Goal: Task Accomplishment & Management: Manage account settings

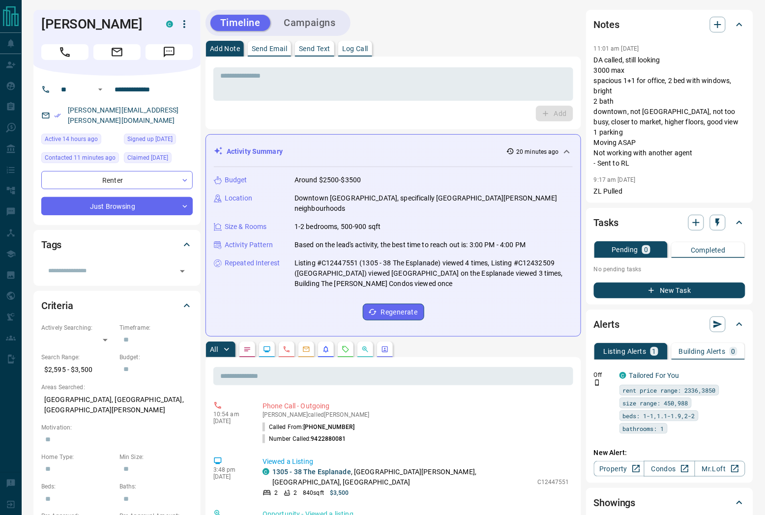
click at [174, 128] on div "[PERSON_NAME][EMAIL_ADDRESS][PERSON_NAME][DOMAIN_NAME]" at bounding box center [116, 115] width 151 height 27
click at [173, 128] on div "ricardo.ramdhan@gmail.com" at bounding box center [116, 115] width 151 height 27
click at [168, 124] on div "ricardo.ramdhan@gmail.com" at bounding box center [116, 115] width 151 height 27
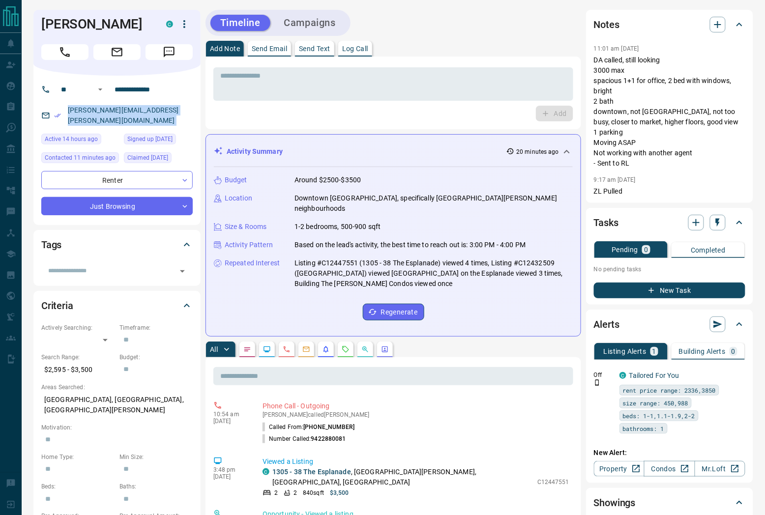
click at [168, 124] on div "ricardo.ramdhan@gmail.com" at bounding box center [116, 115] width 151 height 27
copy link "ricardo.ramdhan@gmail.com"
click at [187, 22] on icon "button" at bounding box center [184, 24] width 12 height 12
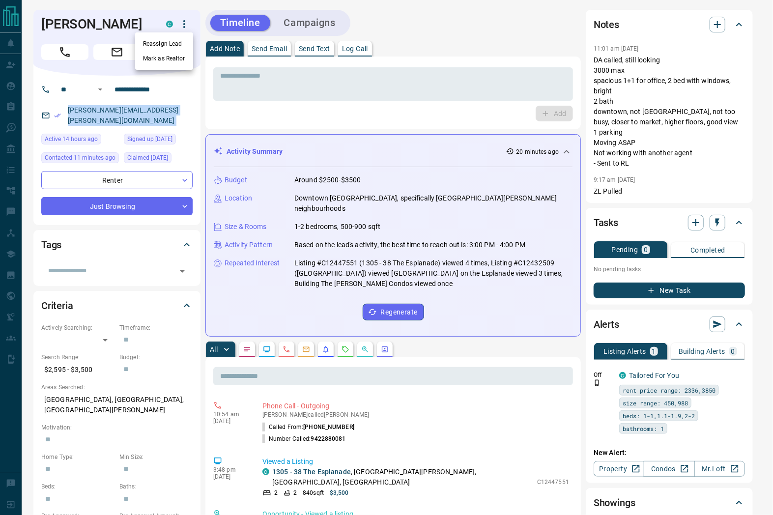
click at [174, 41] on li "Reassign Lead" at bounding box center [164, 43] width 58 height 15
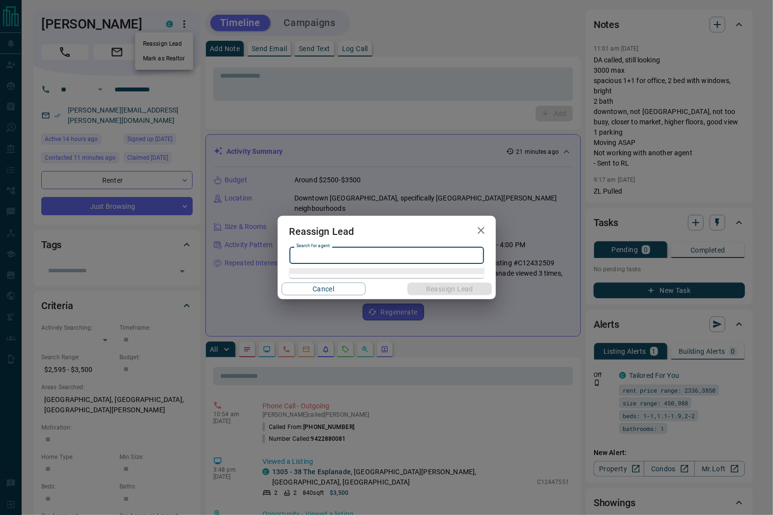
click at [395, 251] on input "Search for agent" at bounding box center [385, 255] width 187 height 11
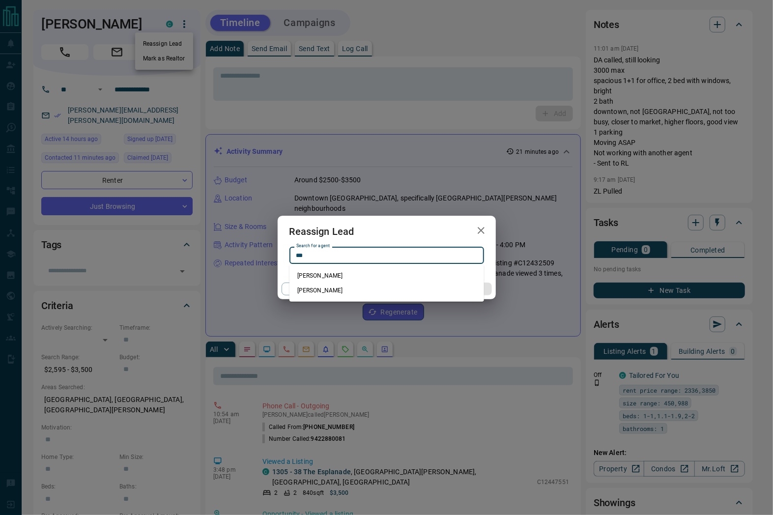
click at [361, 274] on li "Rachel Litvinenko" at bounding box center [387, 275] width 195 height 15
type input "**********"
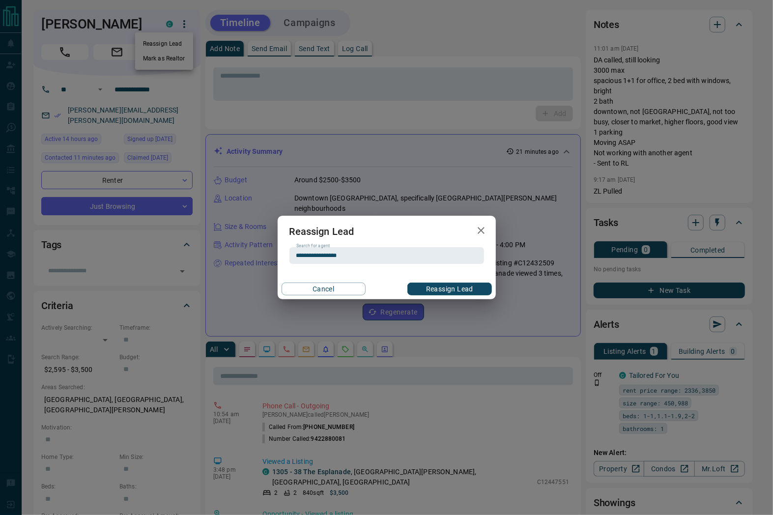
click at [444, 290] on button "Reassign Lead" at bounding box center [449, 289] width 84 height 13
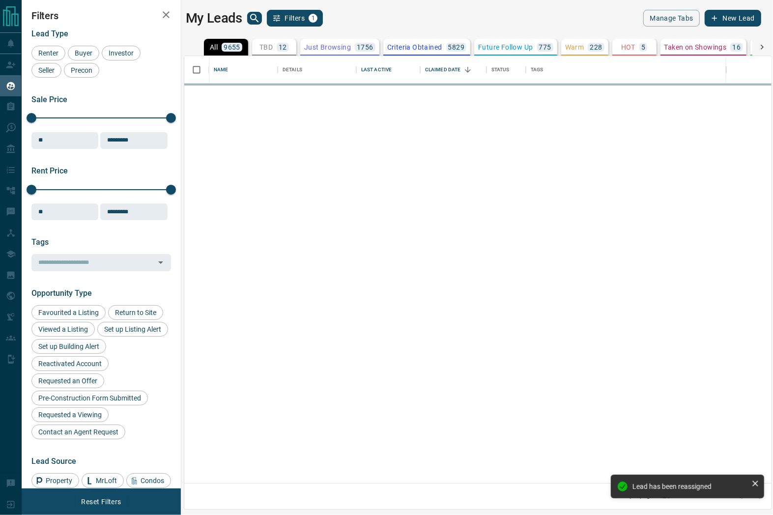
scroll to position [419, 579]
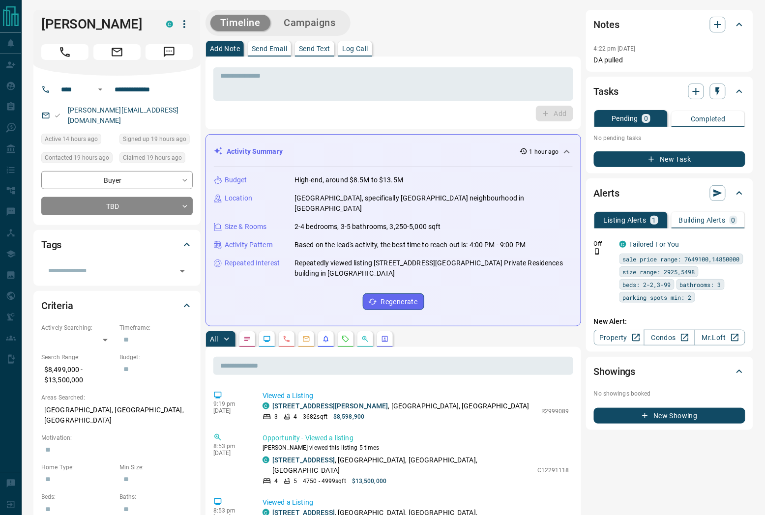
click at [437, 16] on div "Timeline Campaigns" at bounding box center [393, 23] width 376 height 26
